Goal: Task Accomplishment & Management: Use online tool/utility

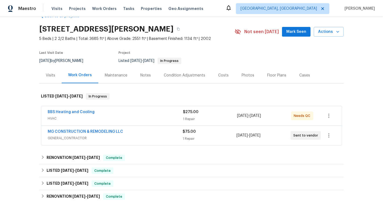
click at [163, 105] on div "BBS Heating and Cooling HVAC $275.00 1 Repair 8/15/2025 - 8/15/2025 Needs QC MG…" at bounding box center [191, 126] width 304 height 42
click at [163, 112] on div "BBS Heating and Cooling" at bounding box center [115, 112] width 135 height 6
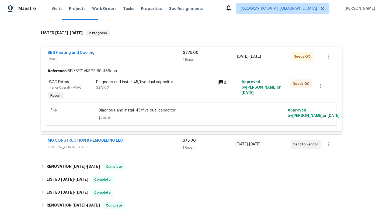
scroll to position [117, 0]
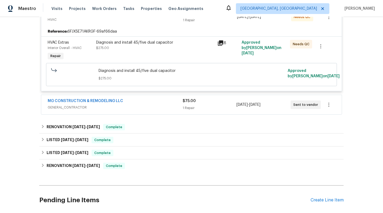
click at [167, 110] on span "GENERAL_CONTRACTOR" at bounding box center [115, 107] width 135 height 5
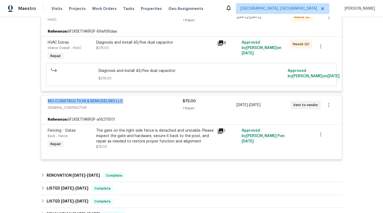
drag, startPoint x: 135, startPoint y: 103, endPoint x: 32, endPoint y: 103, distance: 102.6
click at [32, 103] on div "Back to all projects 8637 Huddersfield Way, Bristow, VA 20136 5 Beds | 2 2/2 Ba…" at bounding box center [191, 115] width 383 height 196
copy link "MG CONSTRUCTION & REMODELING LLC"
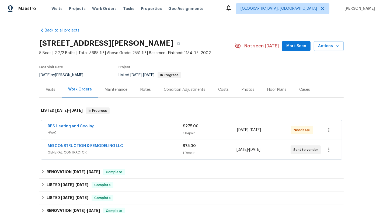
click at [173, 154] on span "GENERAL_CONTRACTOR" at bounding box center [115, 152] width 135 height 5
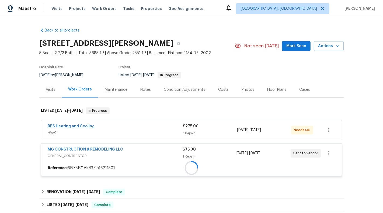
scroll to position [54, 0]
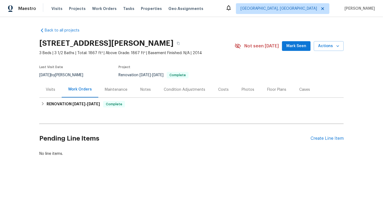
click at [51, 91] on div "Visits" at bounding box center [50, 89] width 9 height 5
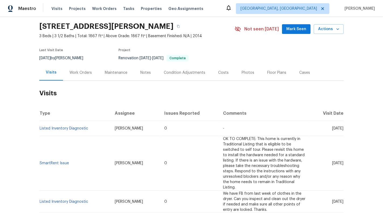
scroll to position [19, 0]
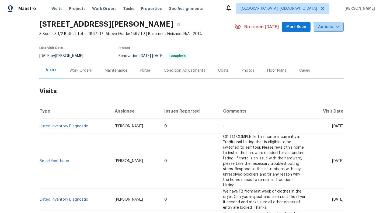
click at [327, 24] on span "Actions" at bounding box center [328, 27] width 21 height 7
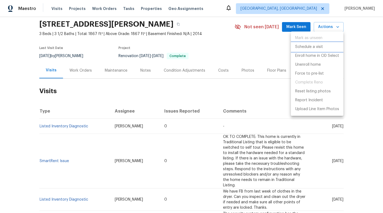
click at [327, 45] on li "Schedule a visit" at bounding box center [317, 47] width 53 height 9
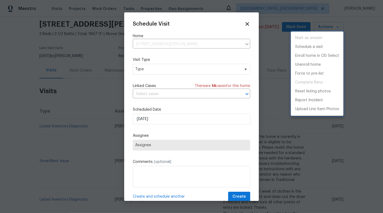
click at [153, 40] on div at bounding box center [191, 106] width 383 height 213
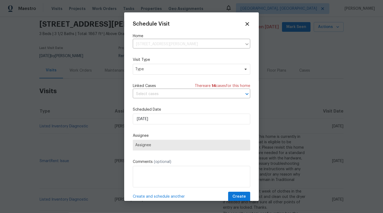
click at [152, 63] on div "Visit Type Type" at bounding box center [191, 66] width 117 height 18
click at [152, 66] on span "Type" at bounding box center [191, 69] width 117 height 11
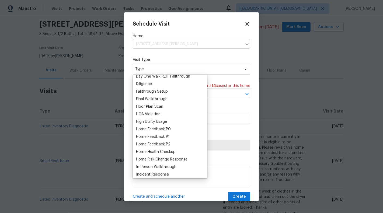
scroll to position [124, 0]
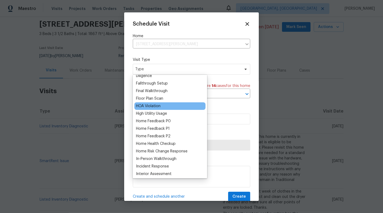
click at [158, 107] on div "HOA Violation" at bounding box center [148, 105] width 25 height 5
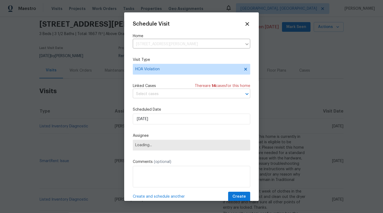
click at [160, 92] on input "text" at bounding box center [184, 94] width 102 height 8
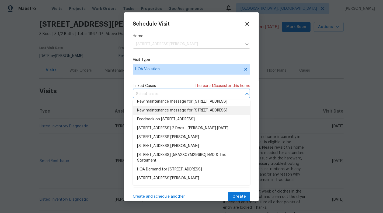
scroll to position [0, 0]
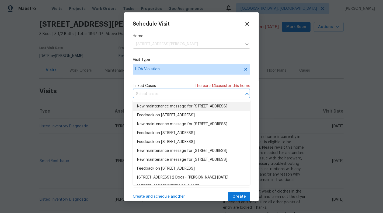
click at [167, 96] on input "text" at bounding box center [184, 94] width 102 height 8
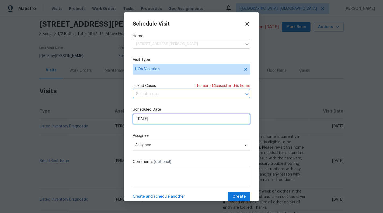
click at [167, 119] on input "05/09/2025" at bounding box center [191, 119] width 117 height 11
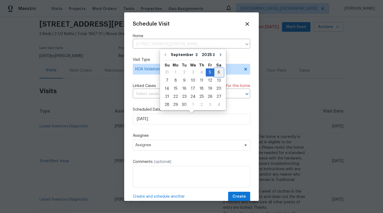
click at [218, 70] on div "6" at bounding box center [218, 73] width 9 height 8
type input "06/09/2025"
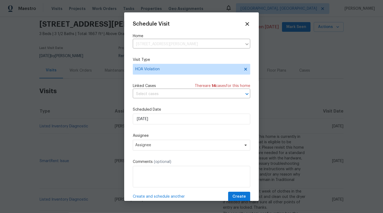
click at [163, 137] on label "Assignee" at bounding box center [191, 135] width 117 height 5
click at [163, 146] on span "Assignee" at bounding box center [188, 145] width 106 height 4
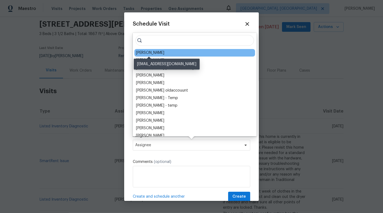
click at [159, 52] on div "Wayne Putnam" at bounding box center [150, 52] width 28 height 5
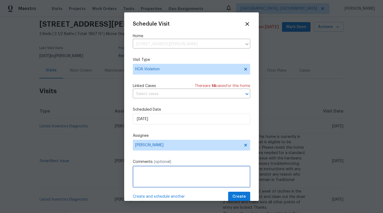
click at [149, 172] on textarea at bounding box center [191, 177] width 117 height 22
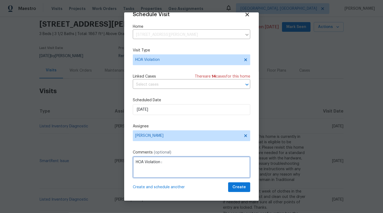
paste textarea "Trash and recycle containers may not be visible from the street and must be sto…"
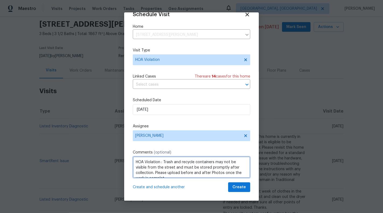
scroll to position [2, 0]
type textarea "HOA Violation : Trash and recycle containers may not be visible from the street…"
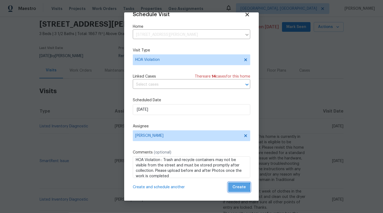
click at [238, 187] on span "Create" at bounding box center [238, 187] width 13 height 7
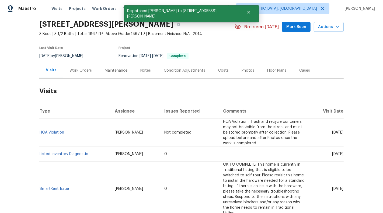
click at [248, 16] on div "Maestro Visits Projects Work Orders Tasks Properties Geo Assignments Albuquerqu…" at bounding box center [191, 8] width 383 height 17
click at [46, 133] on td "HOA Violation" at bounding box center [74, 133] width 71 height 28
click at [46, 131] on link "HOA Violation" at bounding box center [52, 133] width 25 height 4
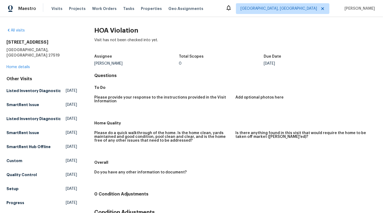
scroll to position [50, 0]
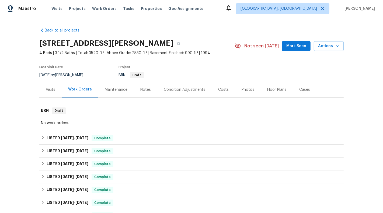
scroll to position [9, 0]
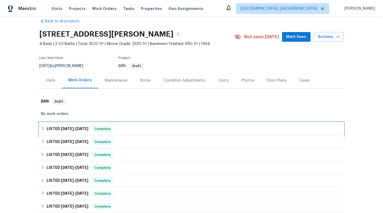
click at [190, 132] on div "LISTED 8/25/25 - 8/28/25 Complete" at bounding box center [191, 129] width 304 height 13
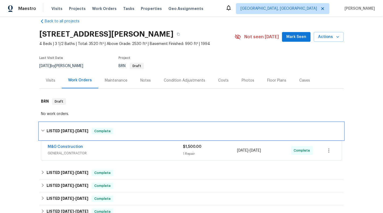
scroll to position [40, 0]
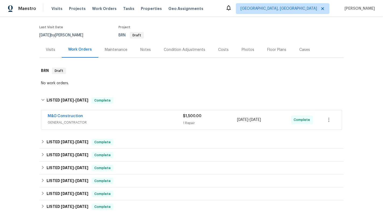
click at [177, 121] on span "GENERAL_CONTRACTOR" at bounding box center [115, 122] width 135 height 5
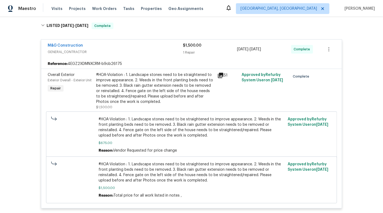
scroll to position [114, 0]
click at [69, 47] on link "M&G Construction" at bounding box center [65, 46] width 35 height 4
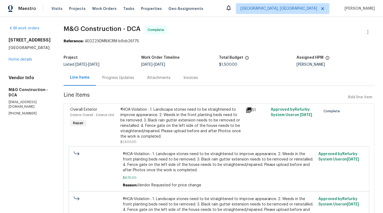
click at [141, 89] on section "M&G Construction - DCA Complete Reference: 4EGZ2XDMNXCRM-b9cb26175 Project List…" at bounding box center [219, 138] width 311 height 224
click at [110, 78] on div "Progress Updates" at bounding box center [118, 77] width 32 height 5
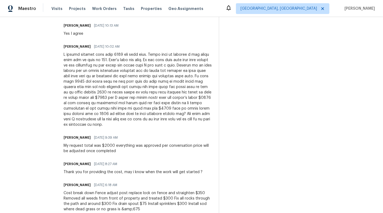
click at [178, 138] on div "Cheila Marquina 08/27/2025 9:39 AM" at bounding box center [138, 138] width 149 height 8
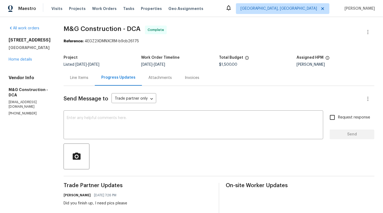
click at [81, 79] on div "Line Items" at bounding box center [79, 77] width 18 height 5
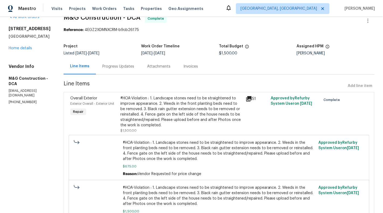
scroll to position [45, 0]
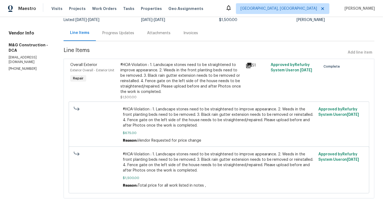
click at [167, 77] on div "#HOA-Violation : 1. Landscape stones need to be straightened to improve appeara…" at bounding box center [181, 78] width 122 height 32
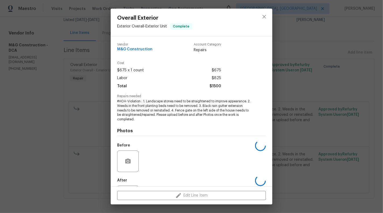
scroll to position [26, 0]
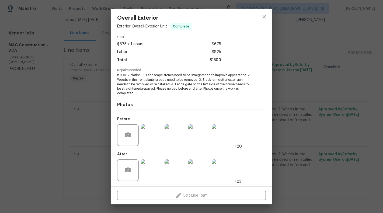
click at [146, 167] on img at bounding box center [152, 170] width 22 height 22
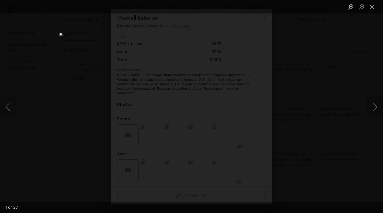
click at [379, 106] on button "Next image" at bounding box center [375, 107] width 16 height 22
click at [376, 106] on button "Next image" at bounding box center [375, 107] width 16 height 22
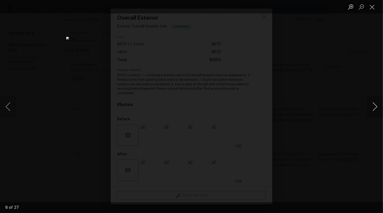
click at [376, 106] on button "Next image" at bounding box center [375, 107] width 16 height 22
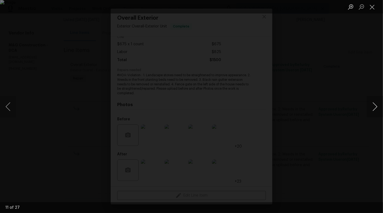
click at [376, 106] on button "Next image" at bounding box center [375, 107] width 16 height 22
click at [372, 1] on li "Lightbox" at bounding box center [372, 6] width 11 height 13
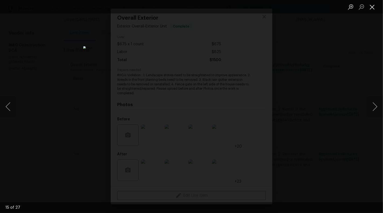
click at [372, 7] on button "Close lightbox" at bounding box center [372, 6] width 11 height 9
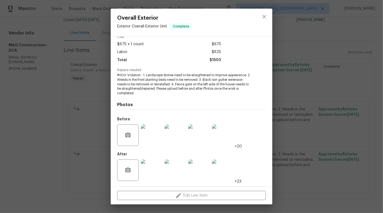
click at [153, 167] on img at bounding box center [152, 170] width 22 height 22
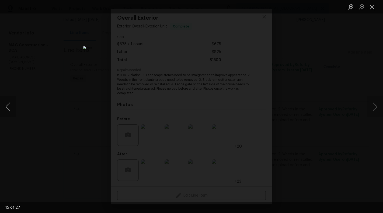
click at [4, 110] on button "Previous image" at bounding box center [8, 107] width 16 height 22
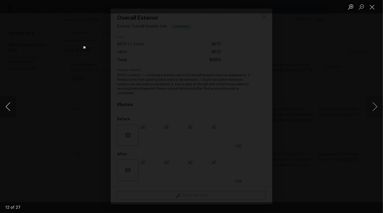
click at [4, 110] on button "Previous image" at bounding box center [8, 107] width 16 height 22
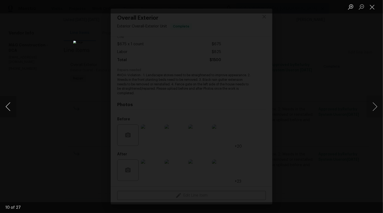
click at [4, 110] on button "Previous image" at bounding box center [8, 107] width 16 height 22
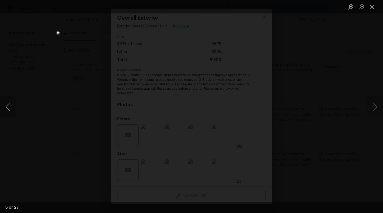
click at [4, 110] on button "Previous image" at bounding box center [8, 107] width 16 height 22
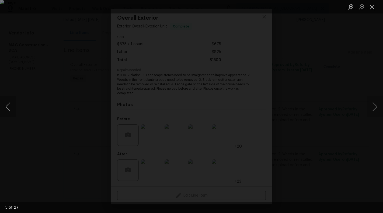
click at [4, 110] on button "Previous image" at bounding box center [8, 107] width 16 height 22
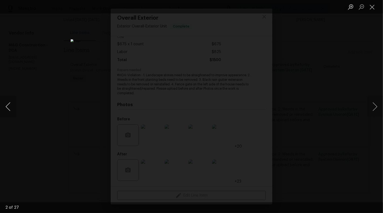
click at [4, 112] on button "Previous image" at bounding box center [8, 107] width 16 height 22
click at [376, 106] on button "Next image" at bounding box center [375, 107] width 16 height 22
click at [382, 108] on button "Next image" at bounding box center [375, 107] width 16 height 22
click at [378, 109] on button "Next image" at bounding box center [375, 107] width 16 height 22
click at [377, 106] on button "Next image" at bounding box center [375, 107] width 16 height 22
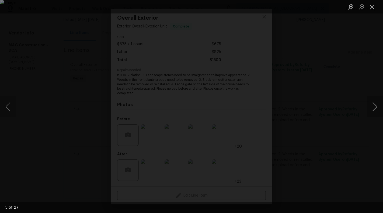
click at [377, 110] on button "Next image" at bounding box center [375, 107] width 16 height 22
click at [373, 108] on button "Next image" at bounding box center [375, 107] width 16 height 22
click at [381, 107] on button "Next image" at bounding box center [375, 107] width 16 height 22
click at [374, 107] on button "Next image" at bounding box center [375, 107] width 16 height 22
click at [379, 109] on button "Next image" at bounding box center [375, 107] width 16 height 22
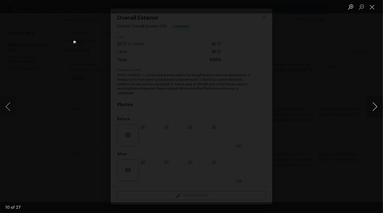
click at [379, 109] on button "Next image" at bounding box center [375, 107] width 16 height 22
click at [5, 108] on button "Previous image" at bounding box center [8, 107] width 16 height 22
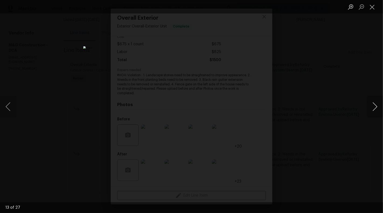
click at [383, 110] on button "Next image" at bounding box center [375, 107] width 16 height 22
click at [380, 111] on button "Next image" at bounding box center [375, 107] width 16 height 22
click at [375, 107] on button "Next image" at bounding box center [375, 107] width 16 height 22
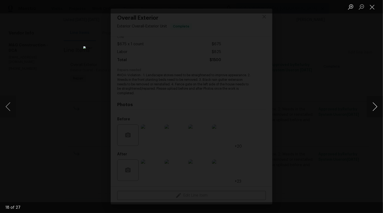
click at [375, 107] on button "Next image" at bounding box center [375, 107] width 16 height 22
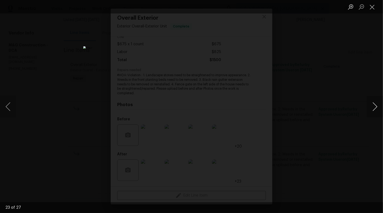
click at [375, 107] on button "Next image" at bounding box center [375, 107] width 16 height 22
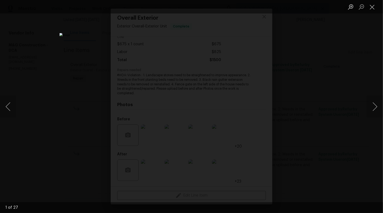
click at [370, 1] on li "Lightbox" at bounding box center [372, 6] width 11 height 13
click at [373, 8] on button "Close lightbox" at bounding box center [372, 6] width 11 height 9
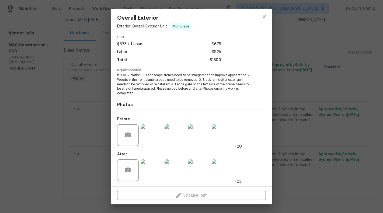
click at [324, 60] on div "Overall Exterior Exterior Overall - Exterior Unit Complete Vendor M&G Construct…" at bounding box center [191, 106] width 383 height 213
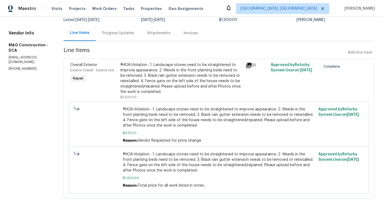
scroll to position [0, 0]
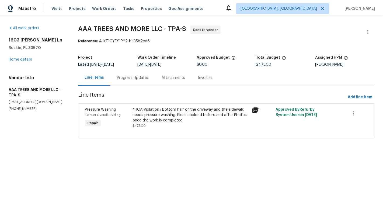
click at [130, 77] on div "Progress Updates" at bounding box center [133, 77] width 32 height 5
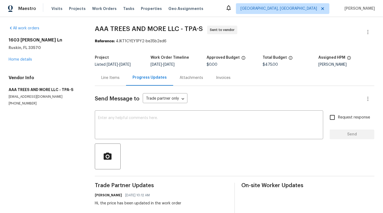
click at [17, 104] on p "[PHONE_NUMBER]" at bounding box center [45, 103] width 73 height 5
copy p "[PHONE_NUMBER]"
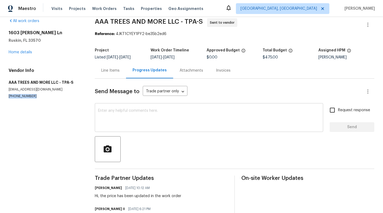
scroll to position [8, 0]
click at [115, 68] on div "Line Items" at bounding box center [110, 70] width 18 height 5
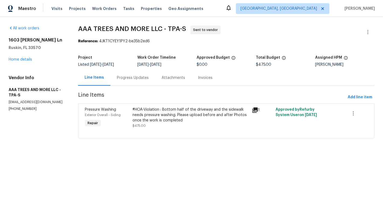
click at [137, 77] on div "Progress Updates" at bounding box center [133, 77] width 32 height 5
click at [17, 108] on p "[PHONE_NUMBER]" at bounding box center [37, 109] width 57 height 5
copy p "[PHONE_NUMBER]"
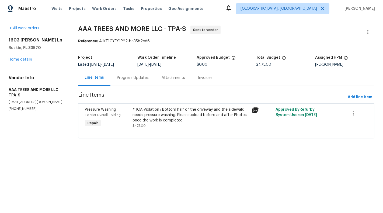
click at [138, 82] on div "Progress Updates" at bounding box center [132, 78] width 45 height 16
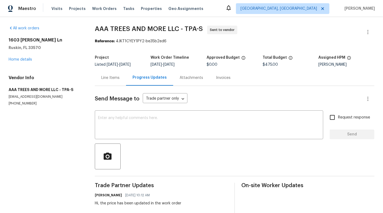
click at [106, 75] on div "Line Items" at bounding box center [110, 77] width 18 height 5
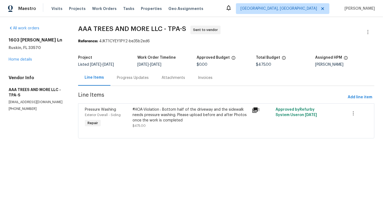
click at [132, 82] on div "Progress Updates" at bounding box center [132, 78] width 45 height 16
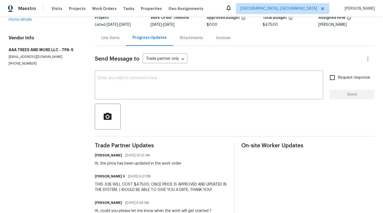
scroll to position [45, 0]
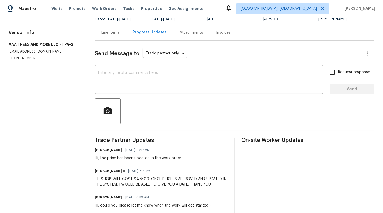
click at [23, 63] on section "All work orders [STREET_ADDRESS][PERSON_NAME][PERSON_NAME] Home details Vendor …" at bounding box center [45, 107] width 73 height 255
click at [23, 60] on p "[PHONE_NUMBER]" at bounding box center [45, 58] width 73 height 5
copy p "[PHONE_NUMBER]"
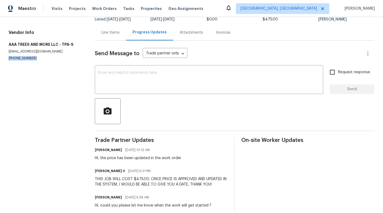
scroll to position [0, 0]
